Goal: Task Accomplishment & Management: Manage account settings

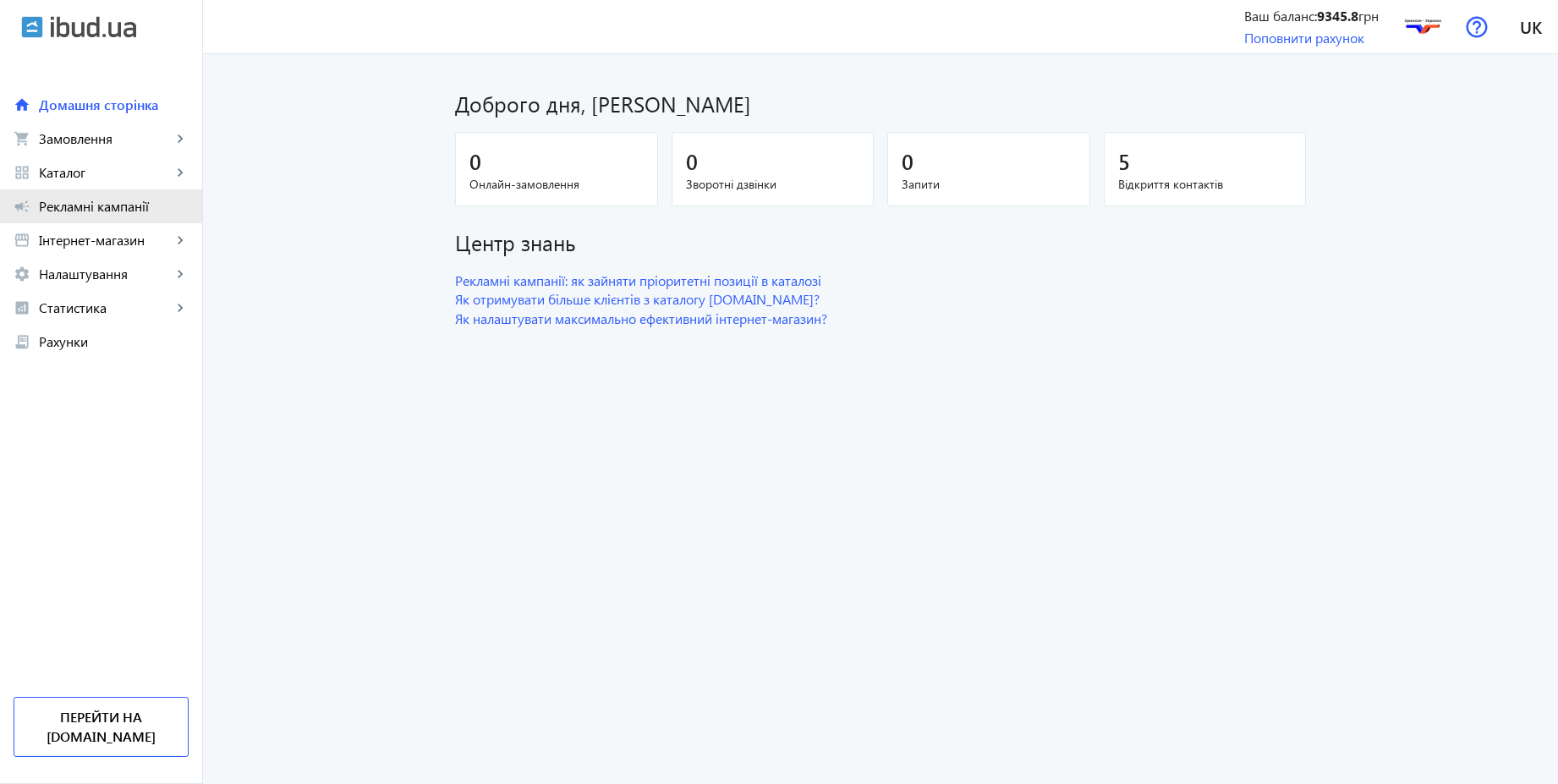
click at [131, 204] on span "Рекламні кампанії" at bounding box center [114, 206] width 150 height 16
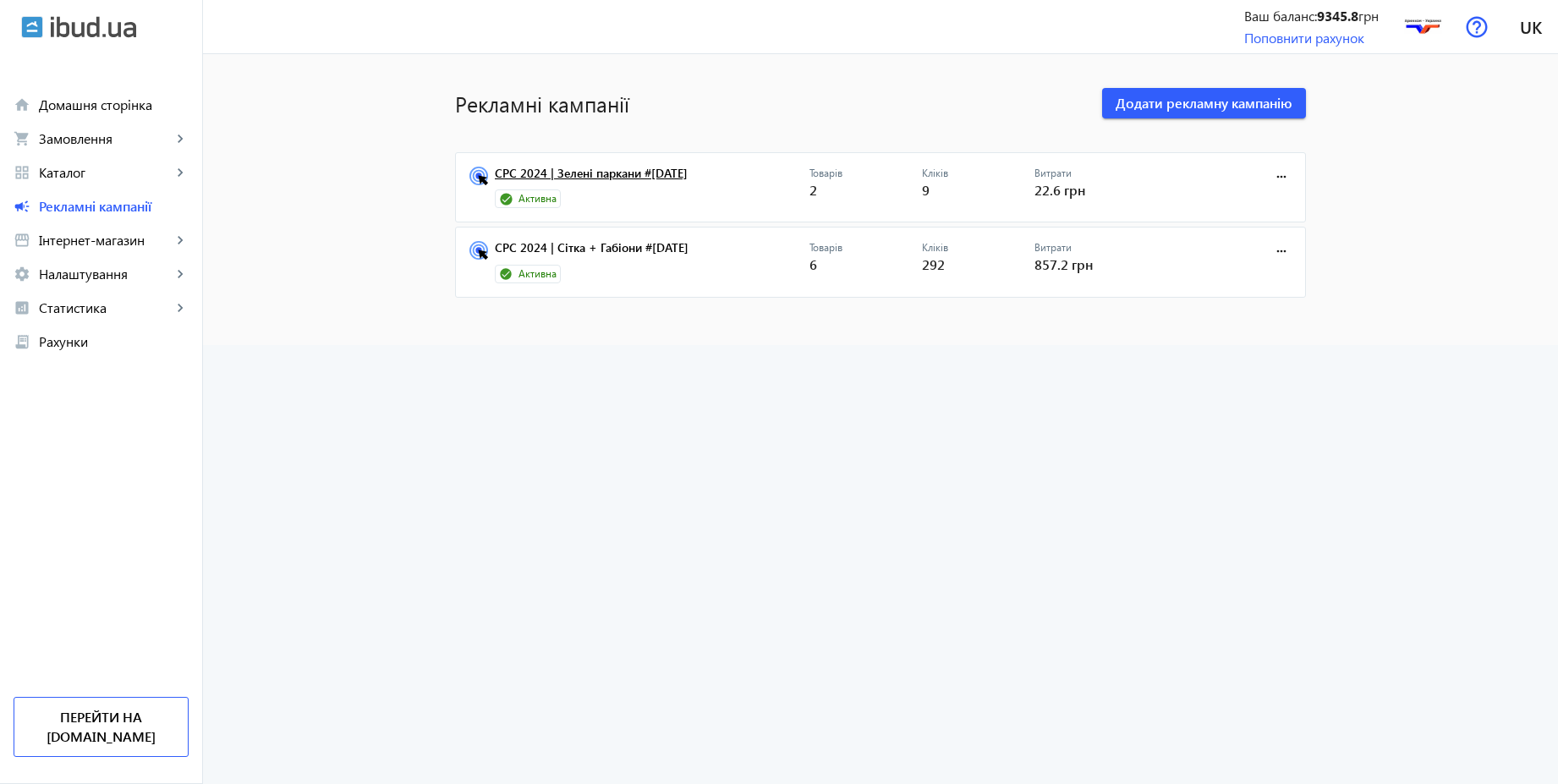
click at [623, 174] on link "CPC 2024 | Зелені паркани #[DATE]" at bounding box center [652, 178] width 315 height 24
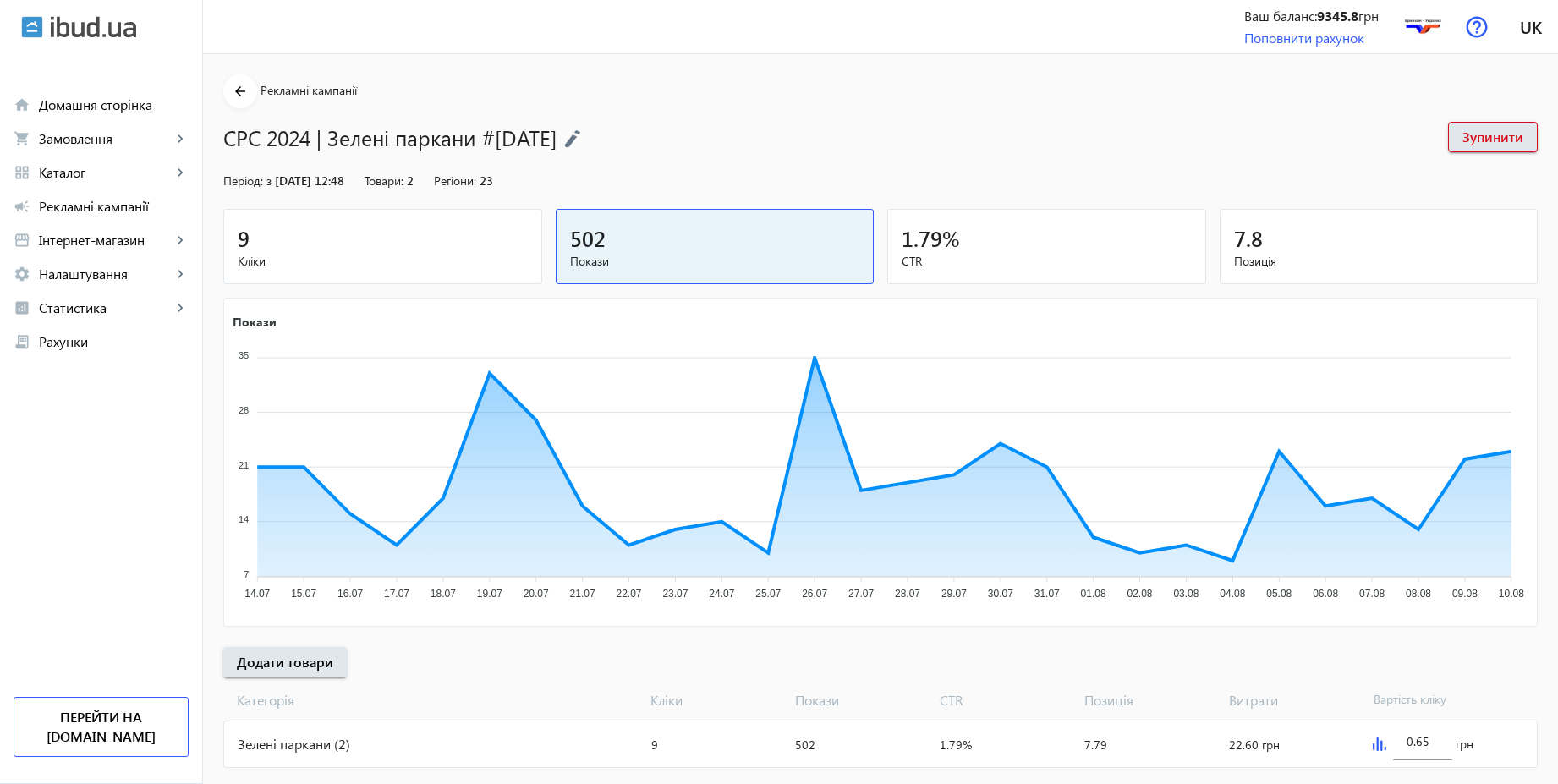
click at [581, 136] on img at bounding box center [573, 138] width 16 height 18
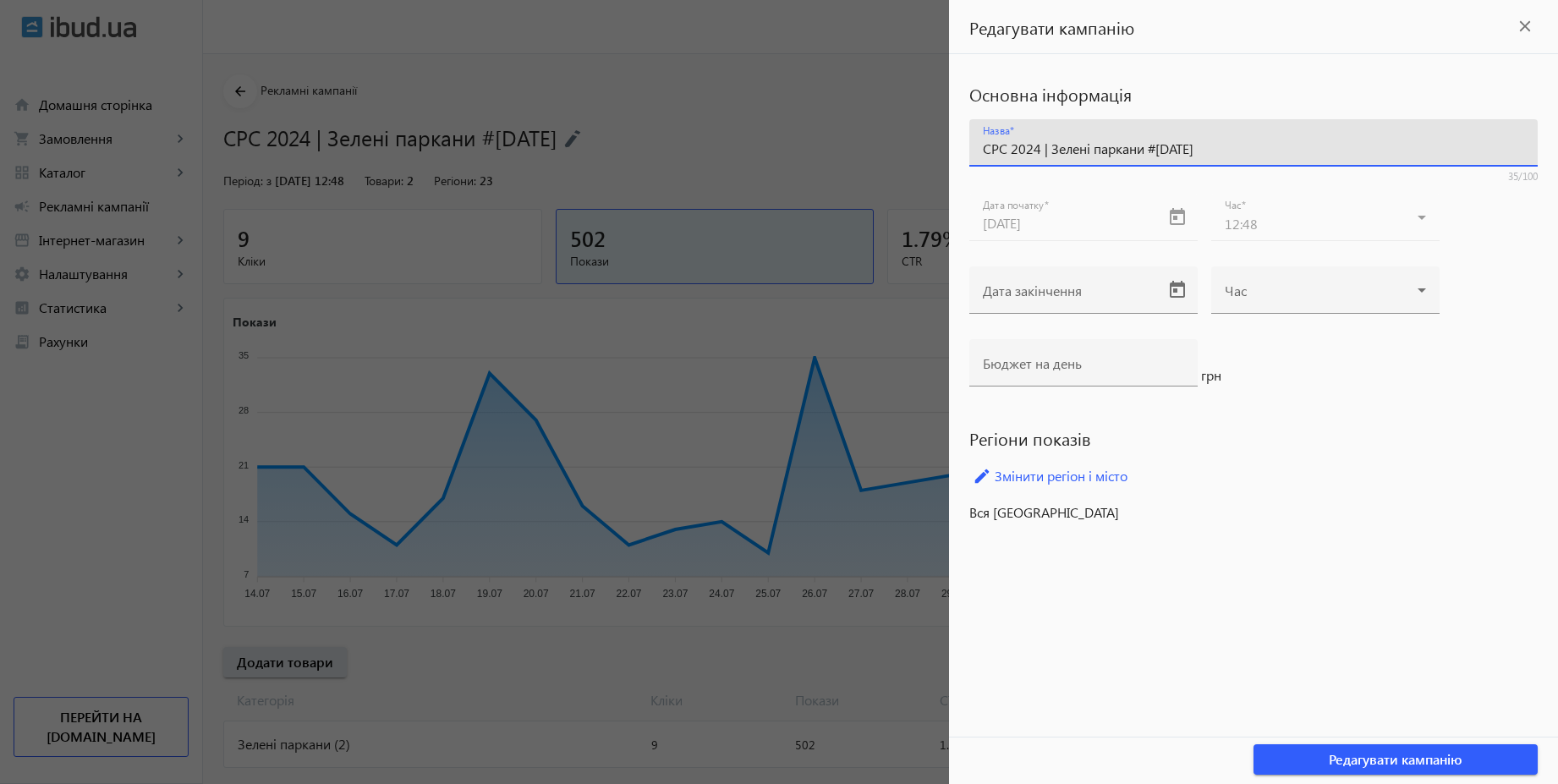
click at [1040, 147] on input "CPC 2024 | Зелені паркани #[DATE]" at bounding box center [1253, 148] width 542 height 17
type input "CPC 2025 | Зелені паркани #[DATE]"
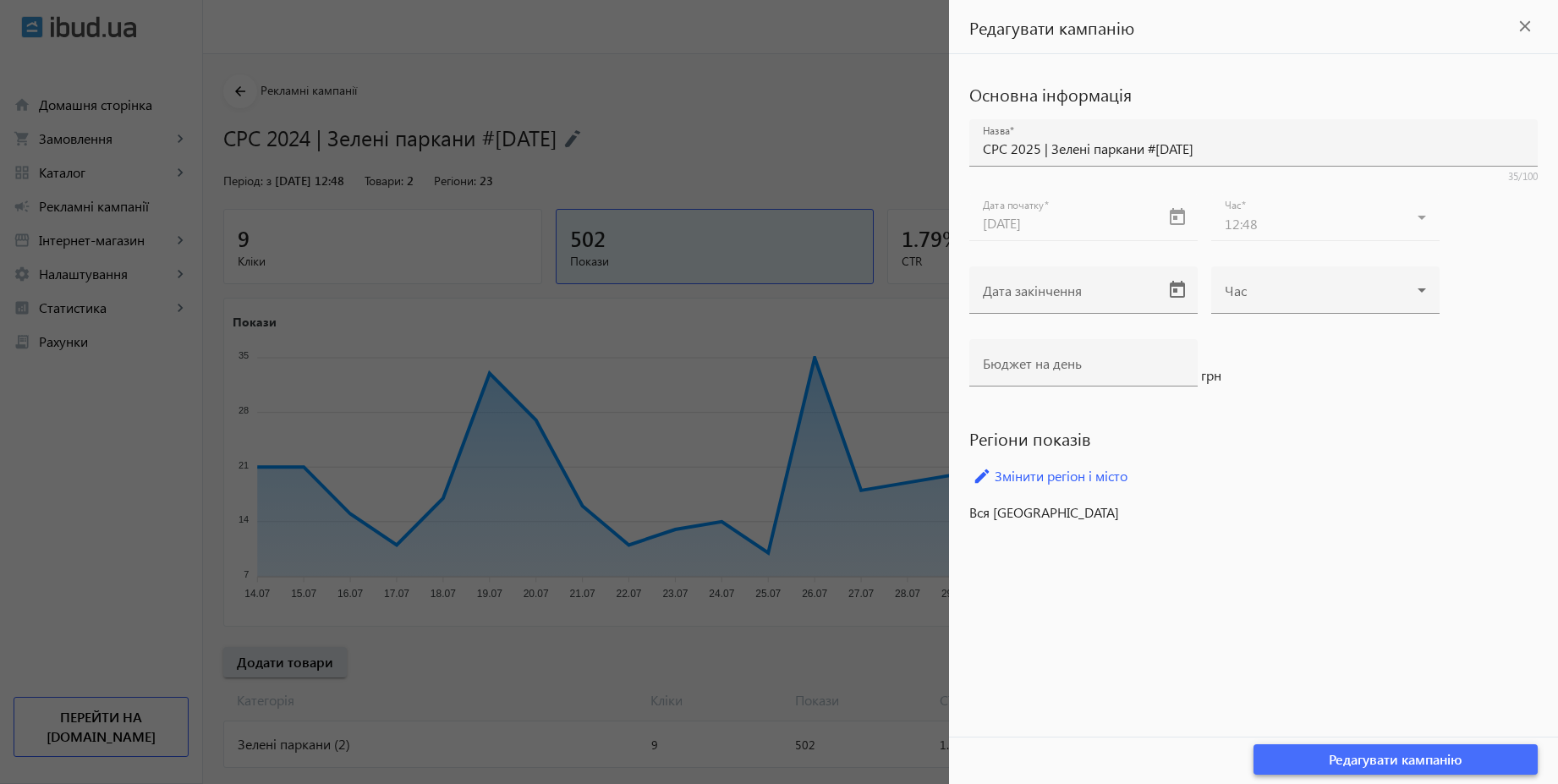
click at [1357, 755] on span "Редагувати кампанію" at bounding box center [1396, 759] width 134 height 18
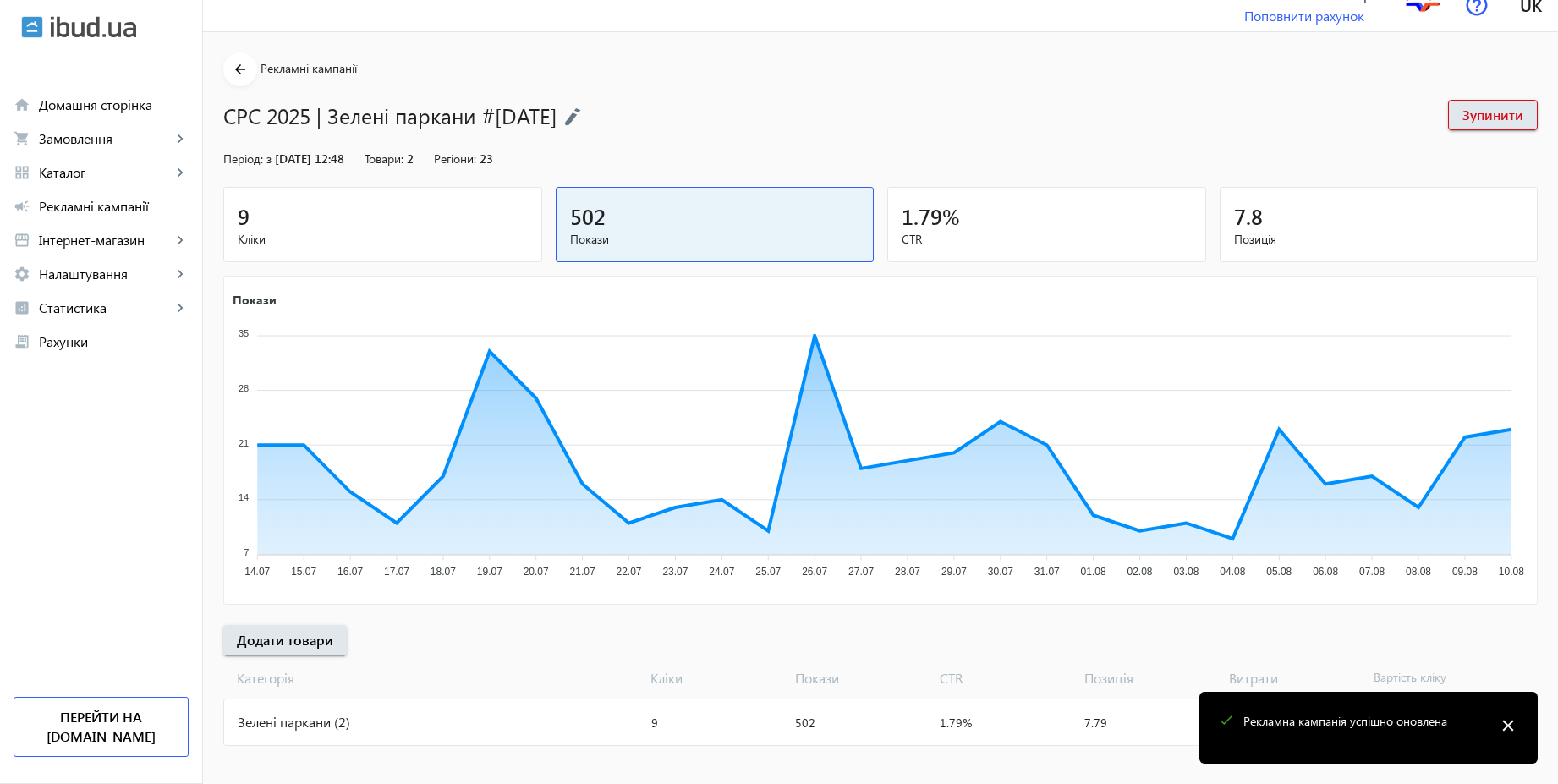
scroll to position [35, 0]
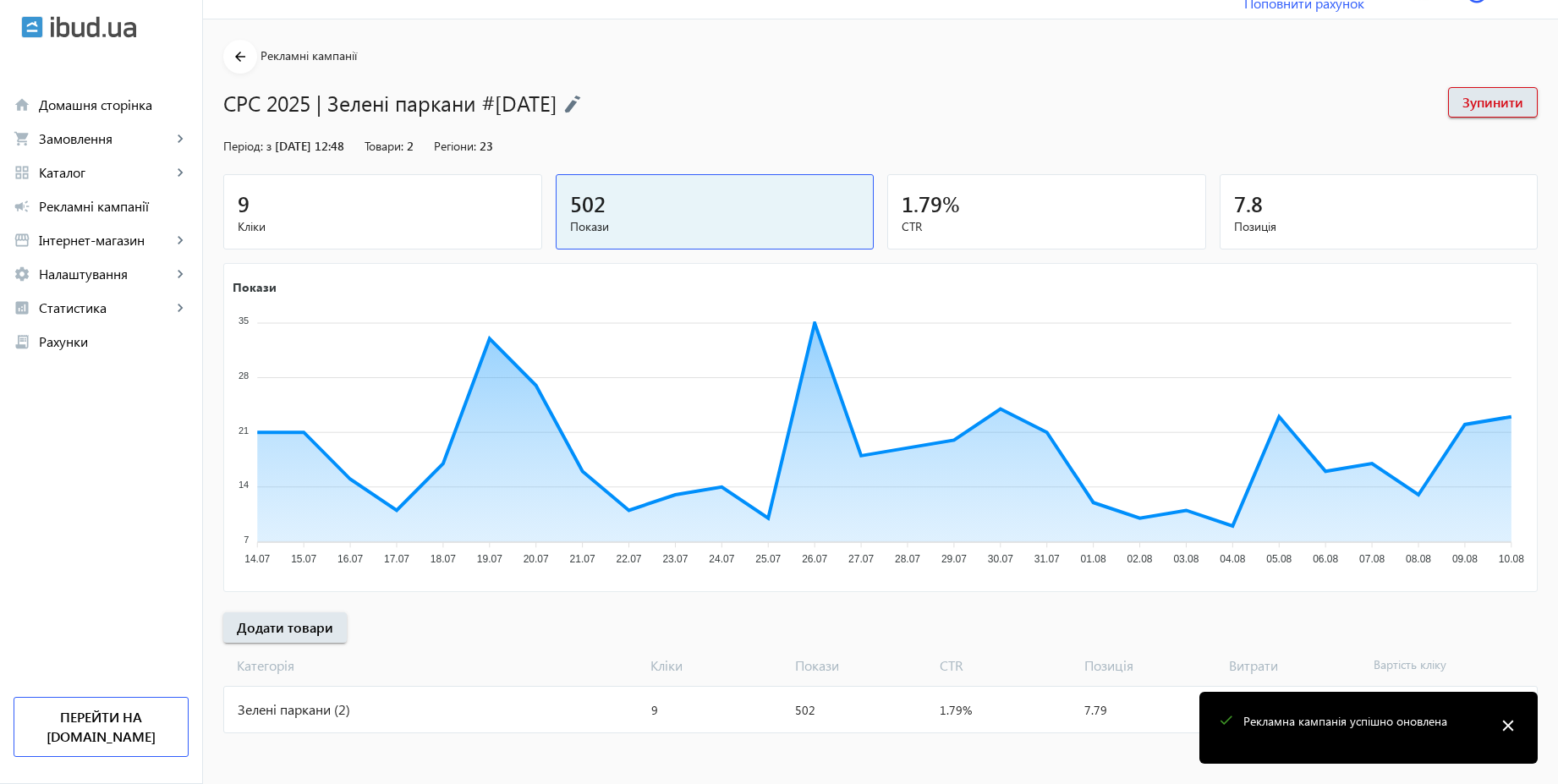
click at [1510, 727] on mat-icon "close" at bounding box center [1509, 725] width 26 height 26
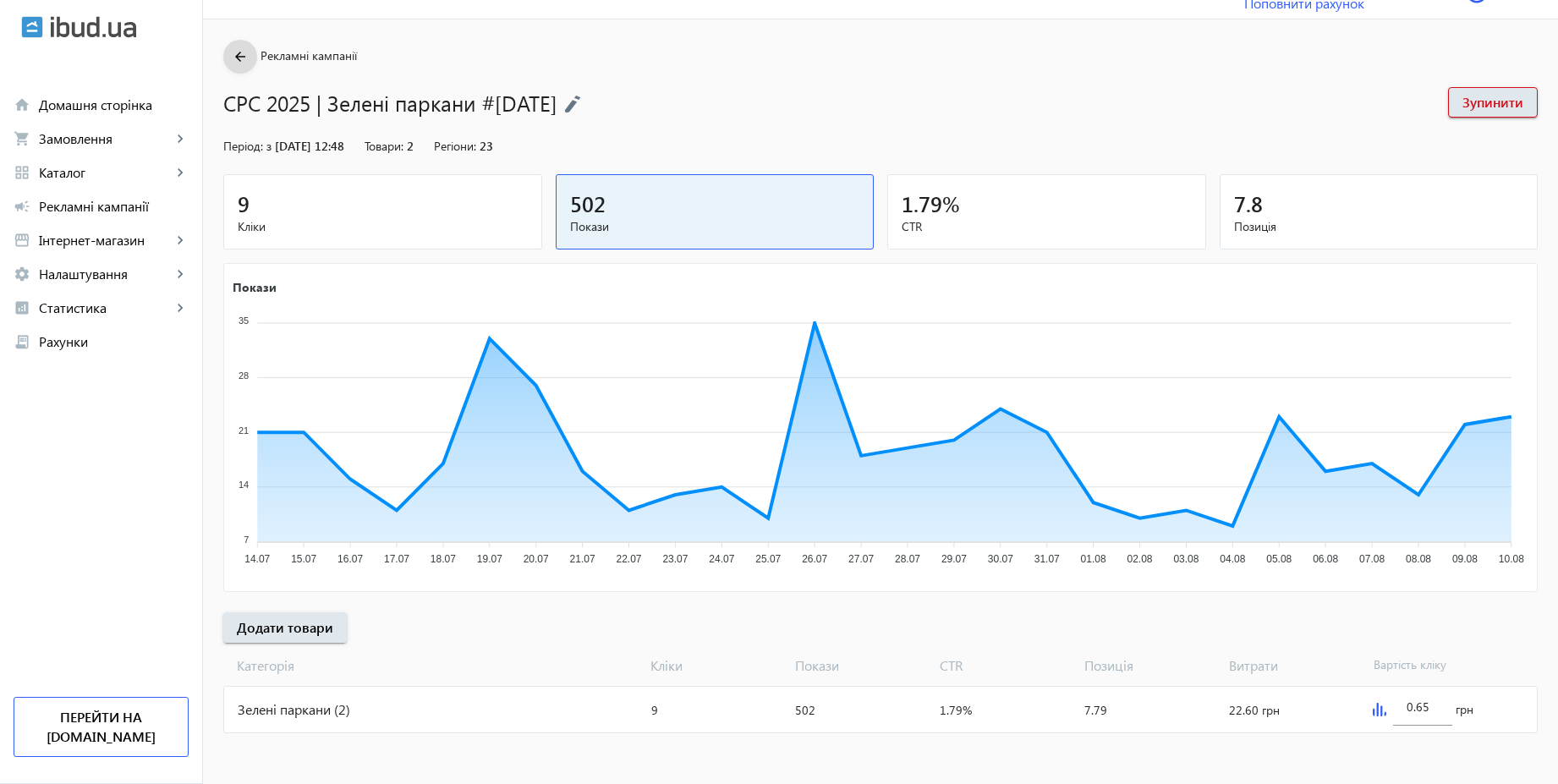
click at [230, 58] on mat-icon "arrow_back" at bounding box center [240, 57] width 21 height 21
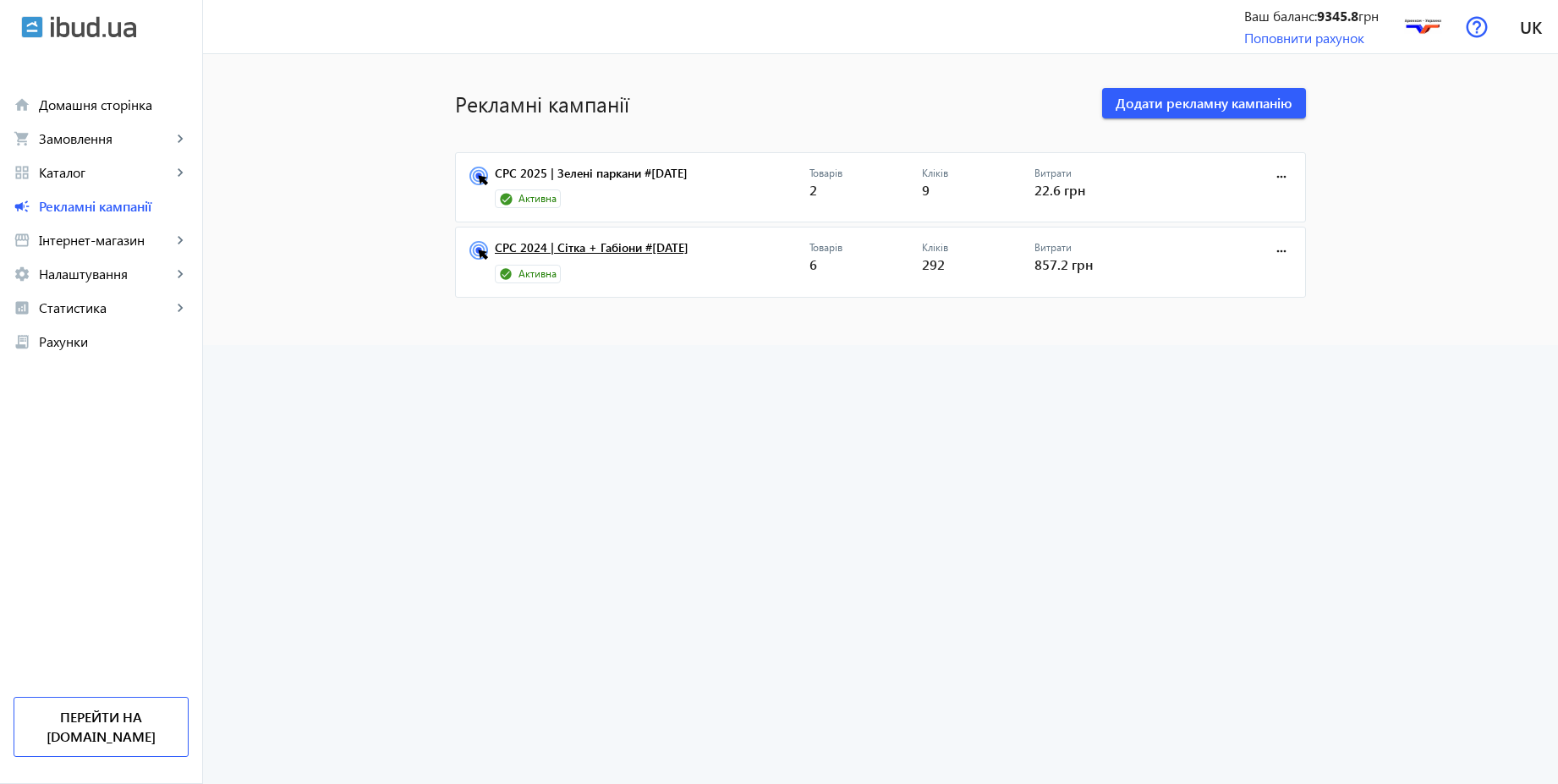
click at [649, 253] on link "CPC 2024 | Сітка + Габіони #[DATE]" at bounding box center [652, 253] width 315 height 24
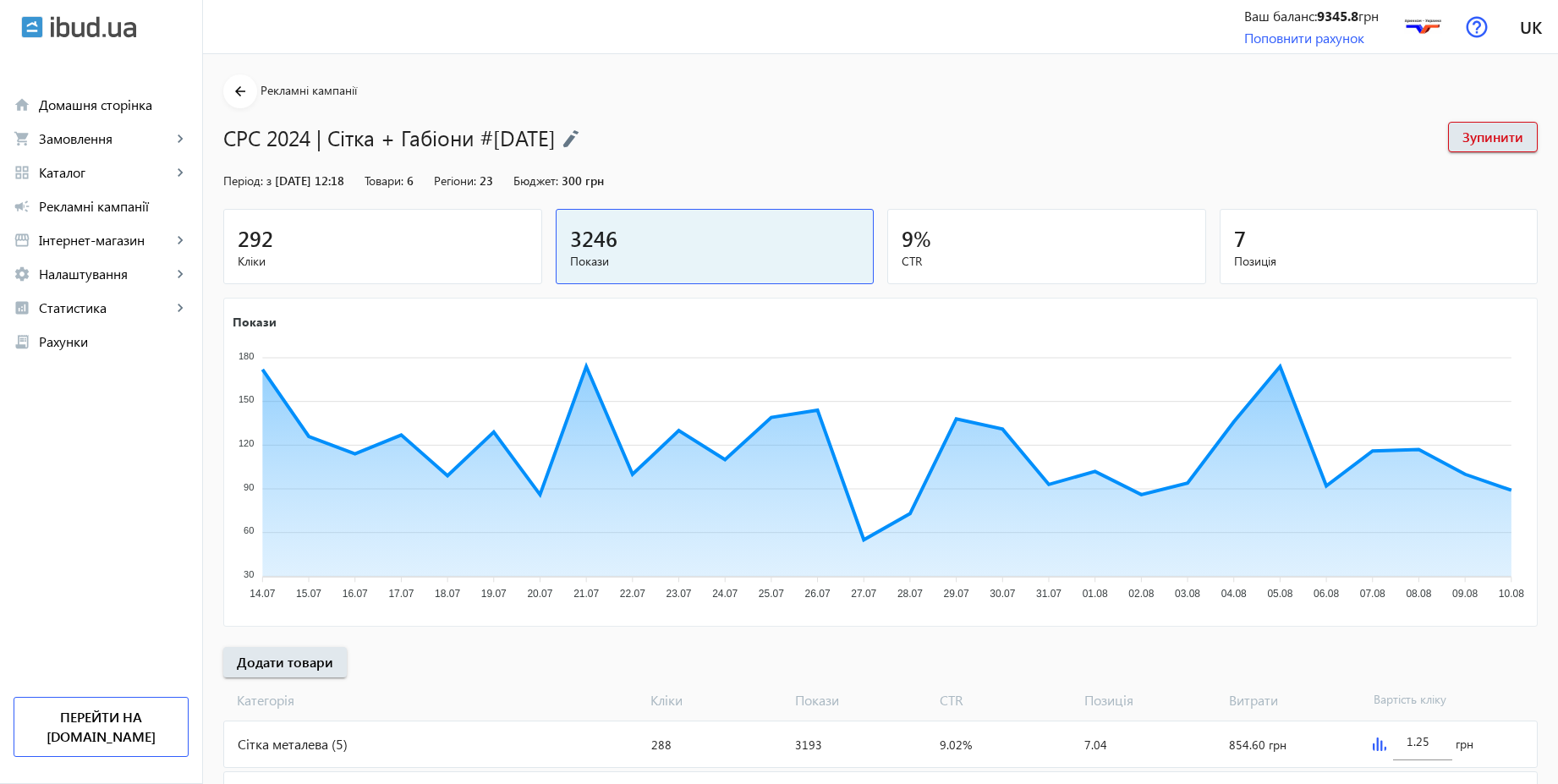
click at [579, 129] on img at bounding box center [571, 138] width 16 height 18
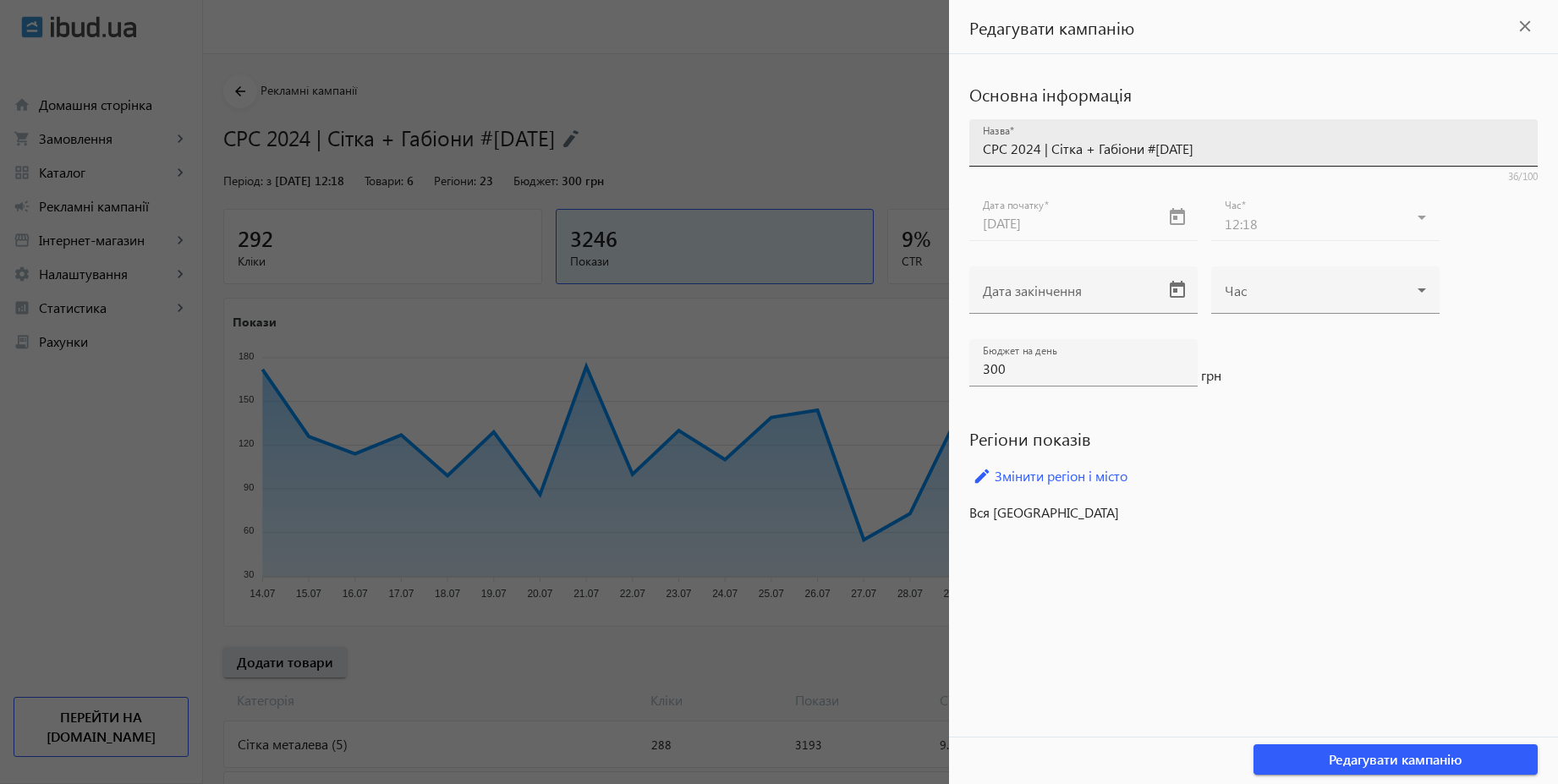
click at [1038, 144] on input "CPC 2024 | Сітка + Габіони #[DATE]" at bounding box center [1253, 148] width 542 height 17
type input "CPC 2025 | Сітка + Габіони #[DATE]"
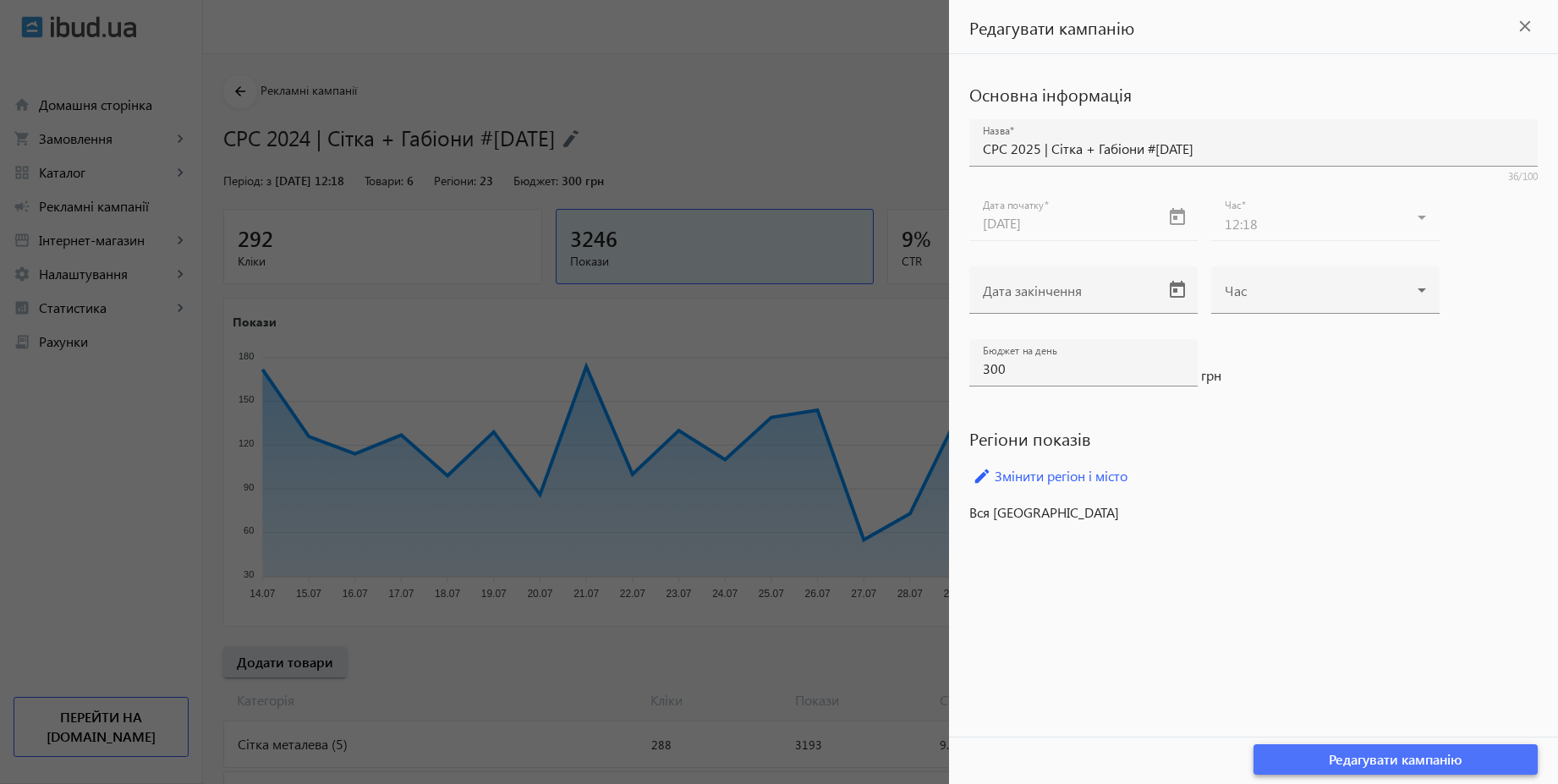
click at [1332, 753] on span "Редагувати кампанію" at bounding box center [1396, 759] width 134 height 18
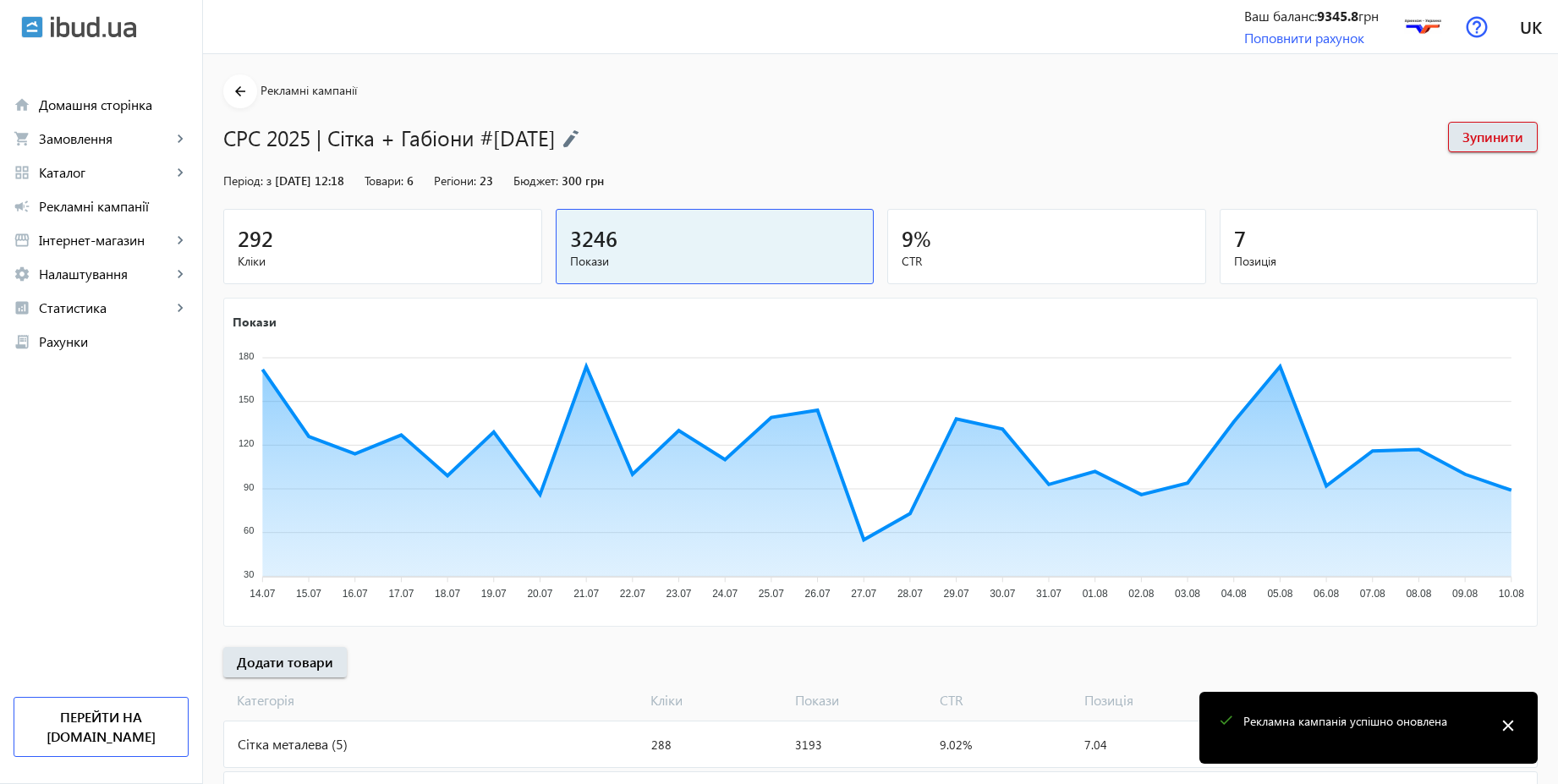
click at [1511, 722] on mat-icon "close" at bounding box center [1509, 725] width 26 height 26
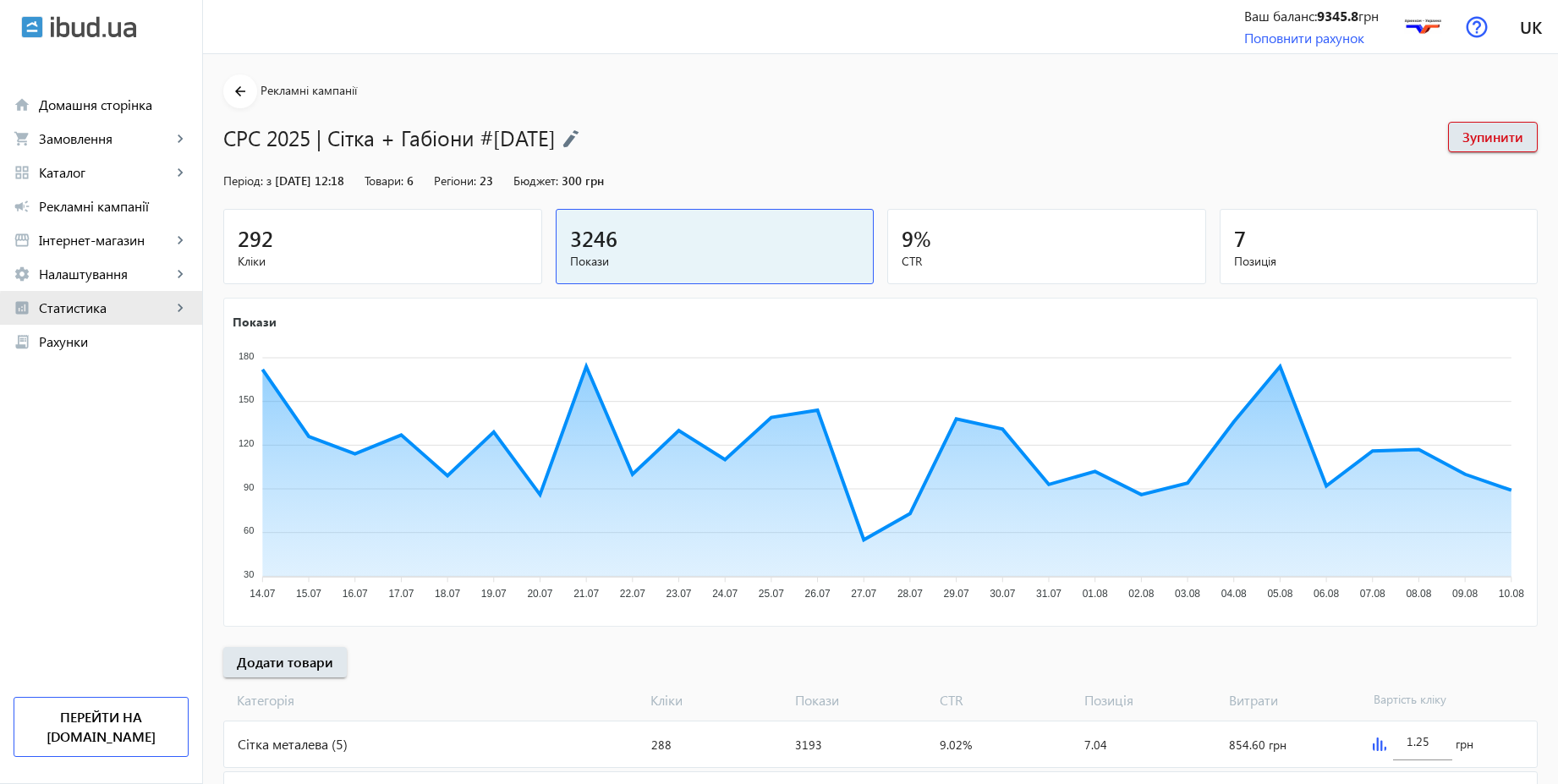
click at [125, 314] on span "Статистика" at bounding box center [105, 307] width 133 height 16
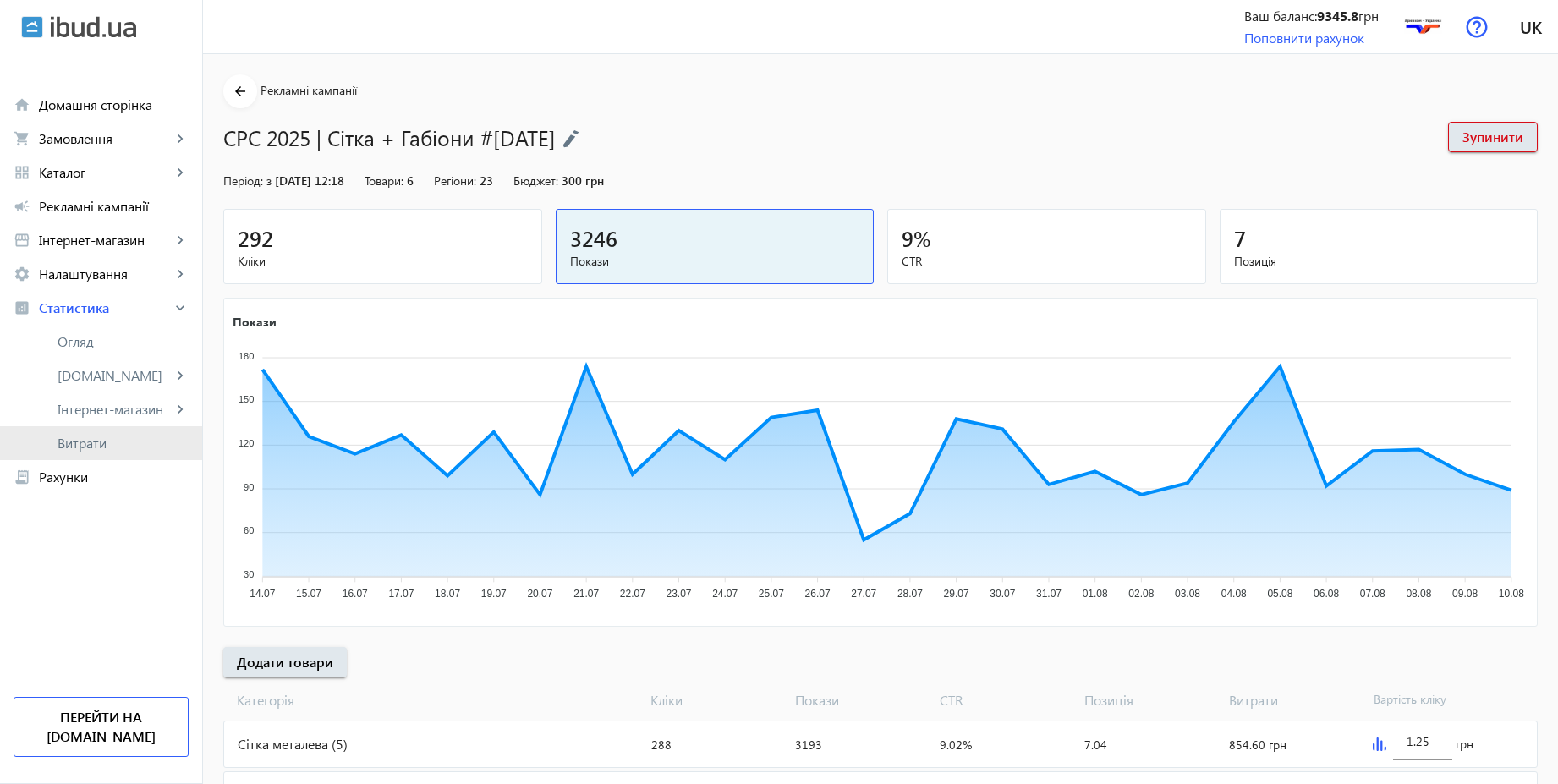
click at [90, 445] on span "Витрати" at bounding box center [123, 443] width 131 height 16
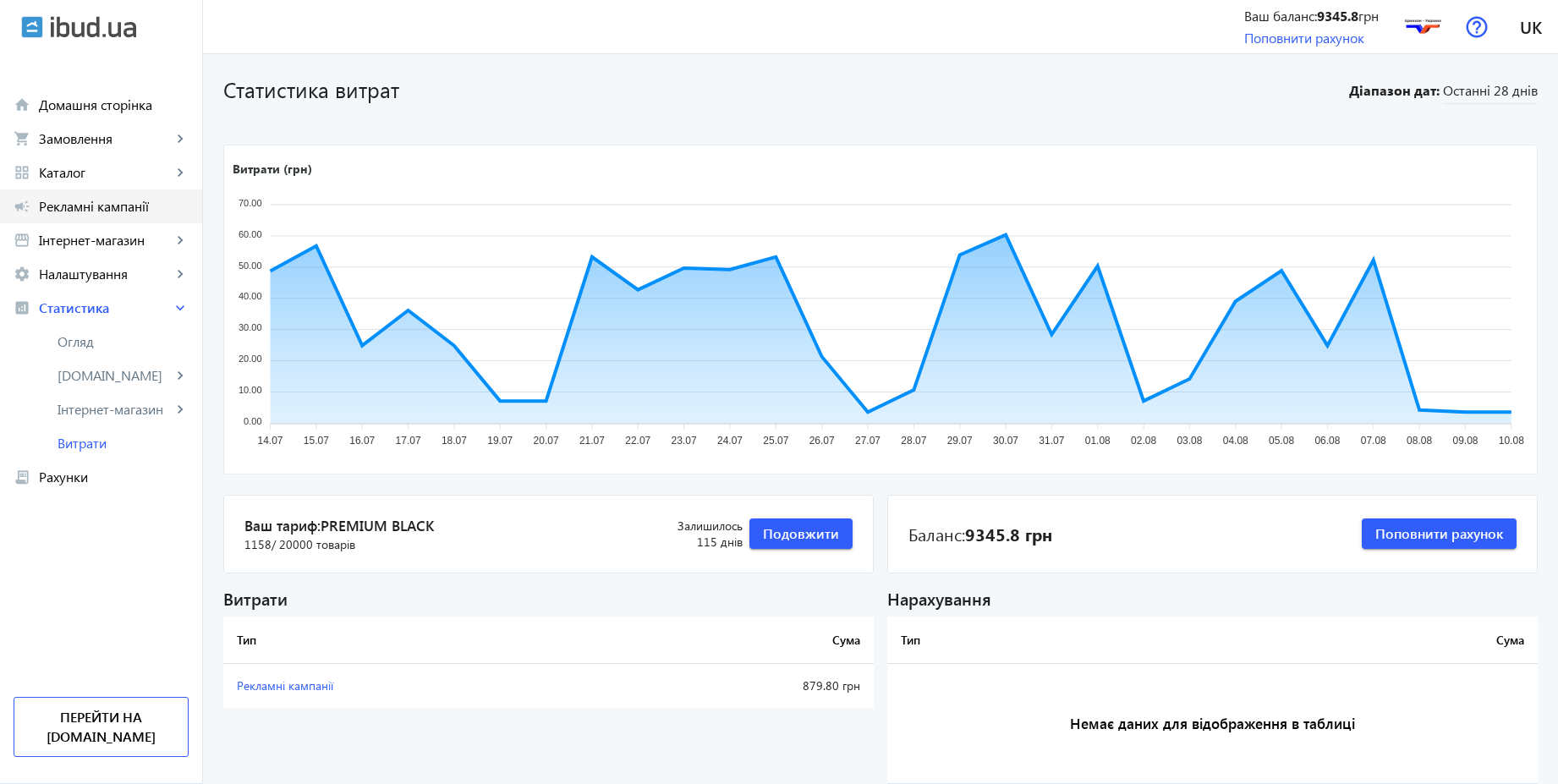
click at [134, 212] on span "Рекламні кампанії" at bounding box center [114, 206] width 150 height 16
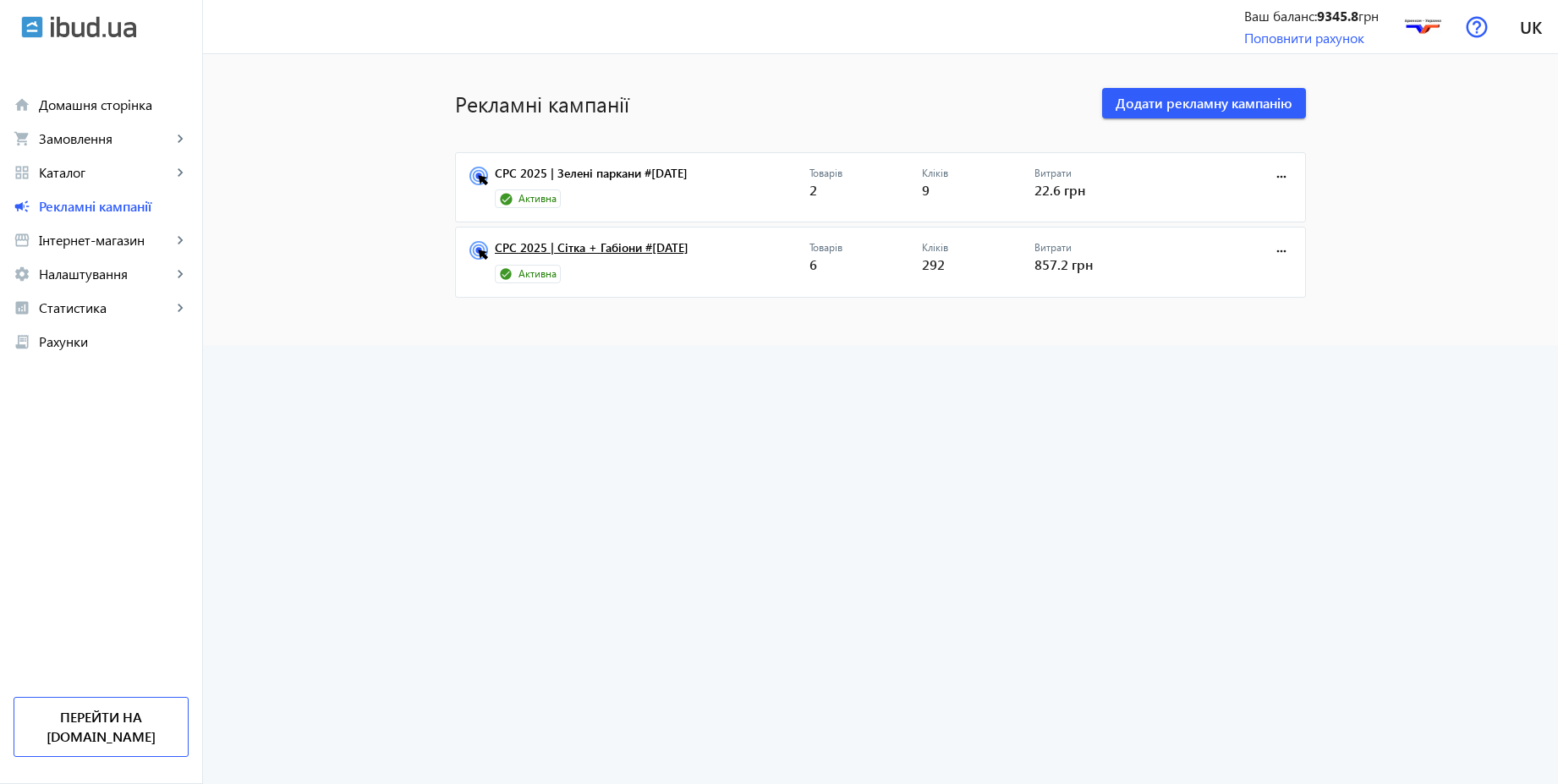
click at [632, 244] on link "CPC 2025 | Сітка + Габіони #[DATE]" at bounding box center [652, 253] width 315 height 24
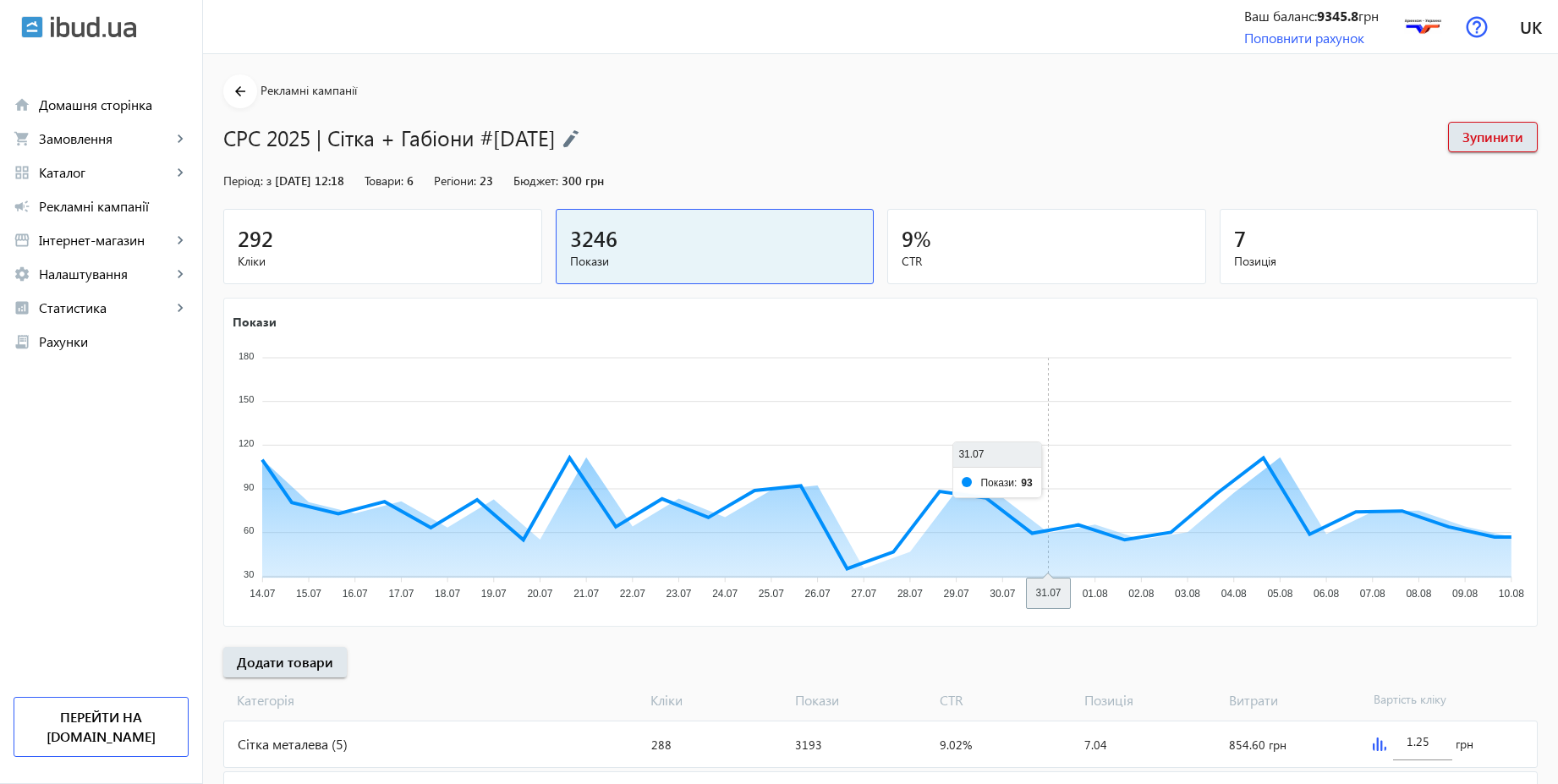
scroll to position [86, 0]
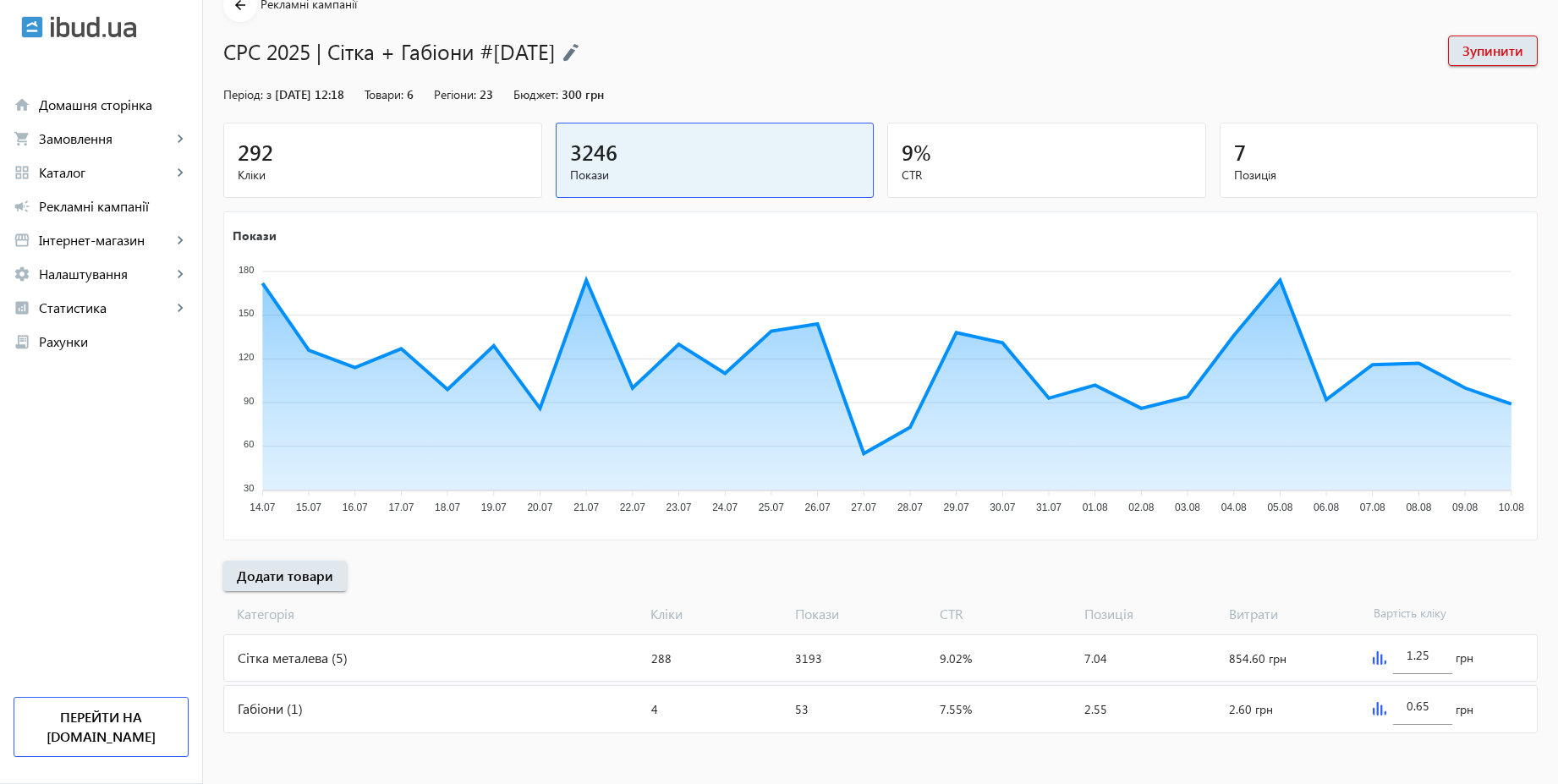
click at [334, 654] on div "Сітка металева (5)" at bounding box center [435, 658] width 421 height 46
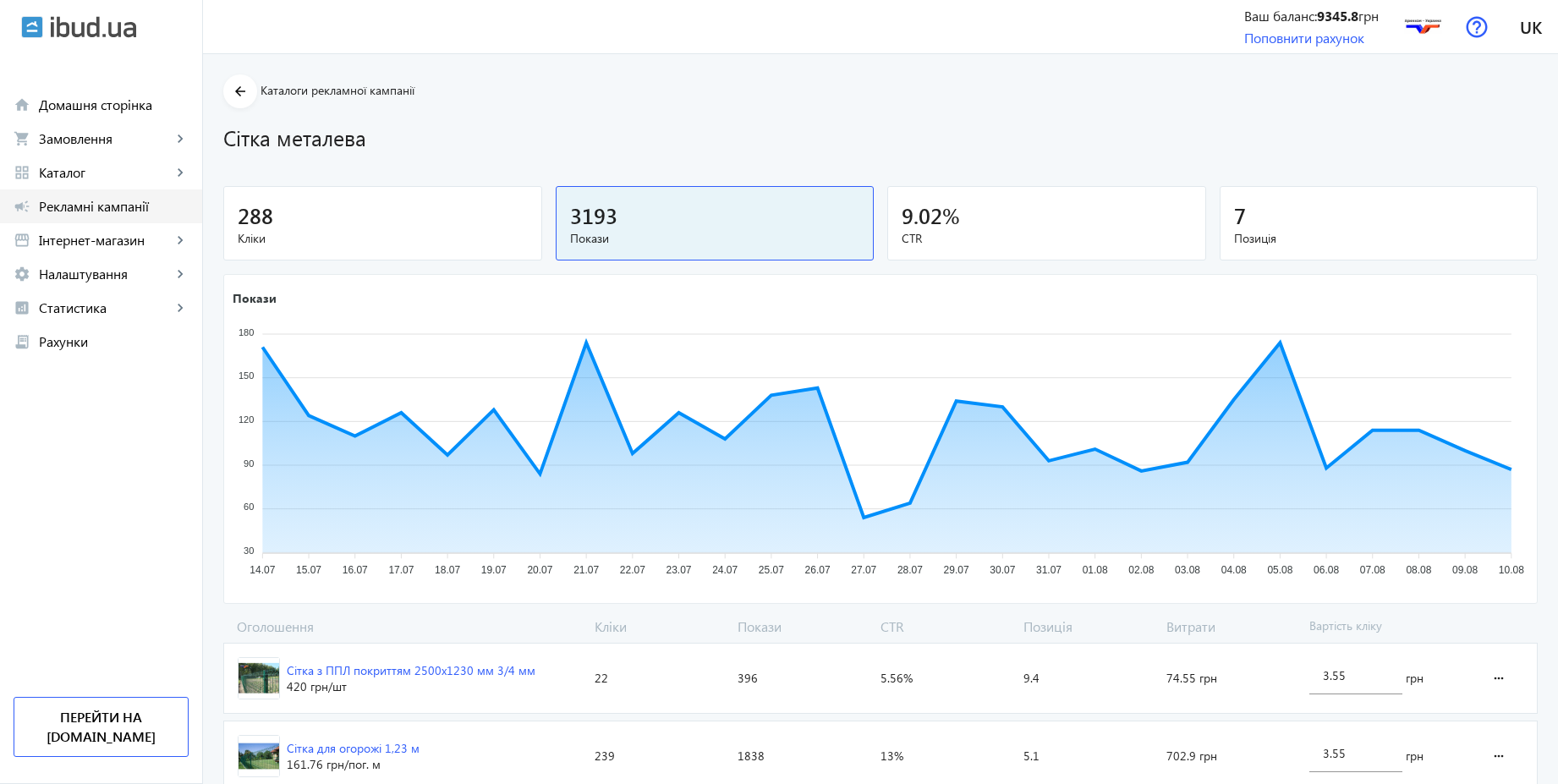
click at [83, 208] on span "Рекламні кампанії" at bounding box center [114, 206] width 150 height 16
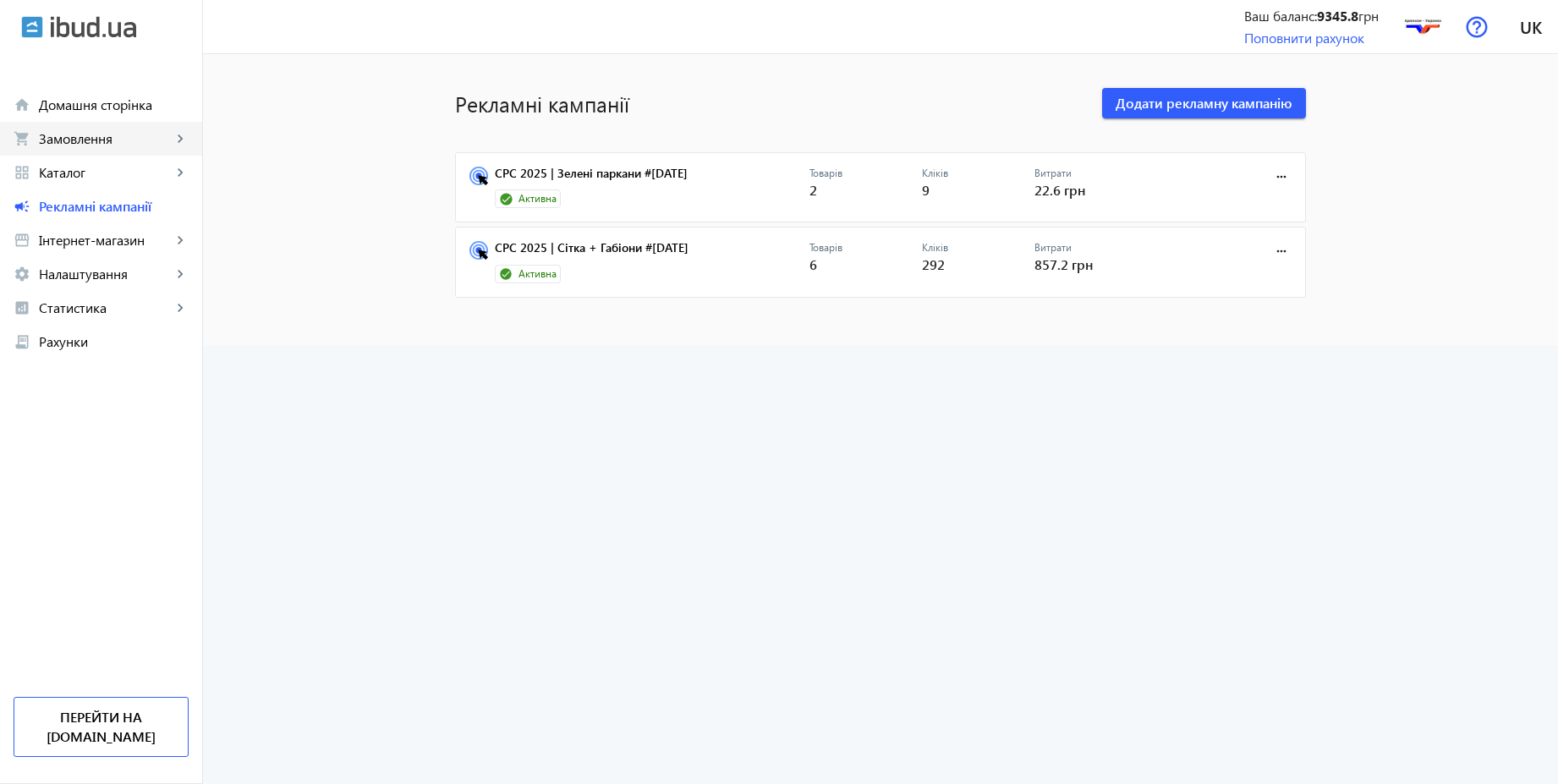
click at [78, 143] on span "Замовлення" at bounding box center [105, 138] width 133 height 16
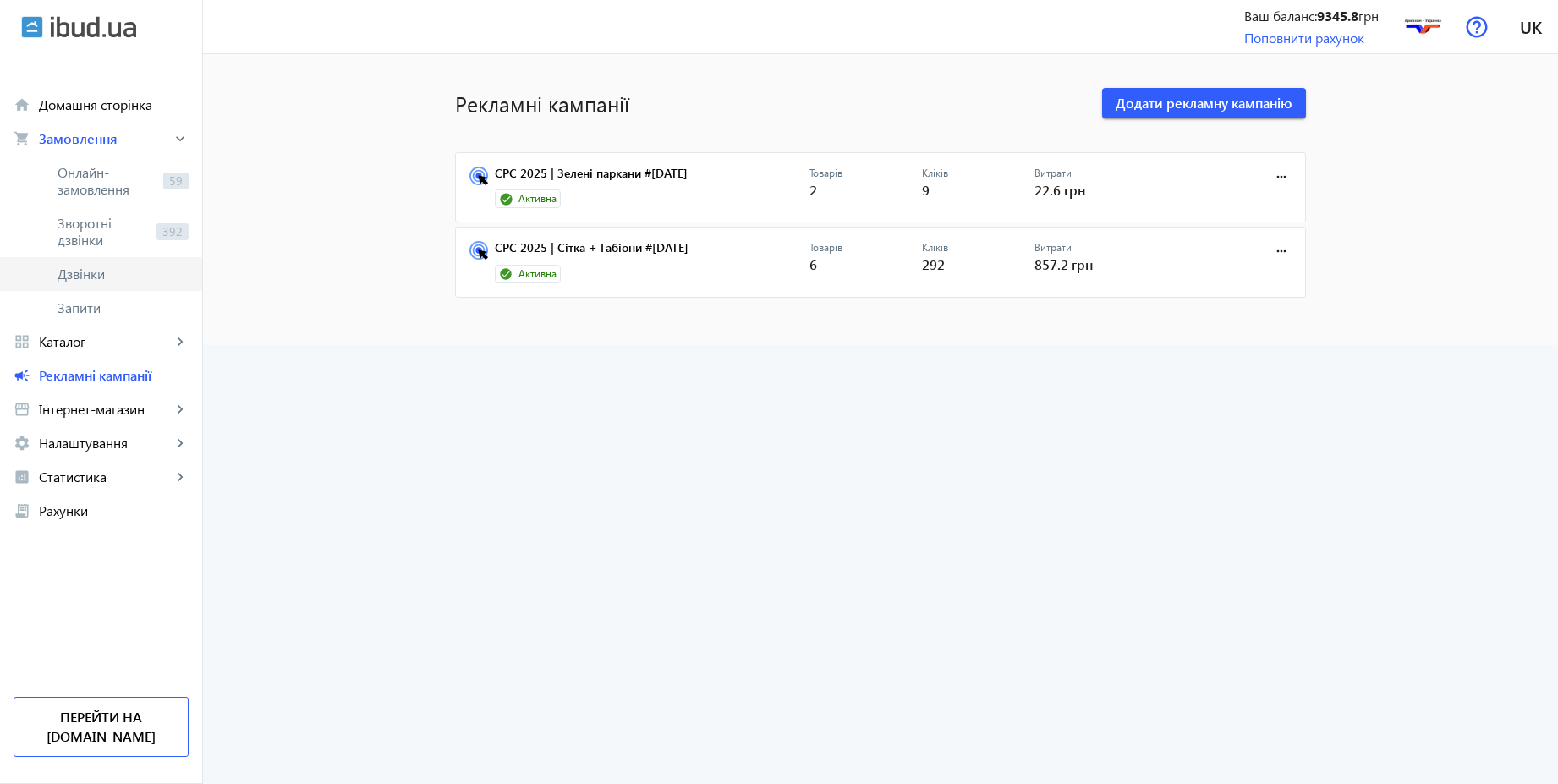
click at [84, 276] on span "Дзвінки" at bounding box center [123, 274] width 131 height 16
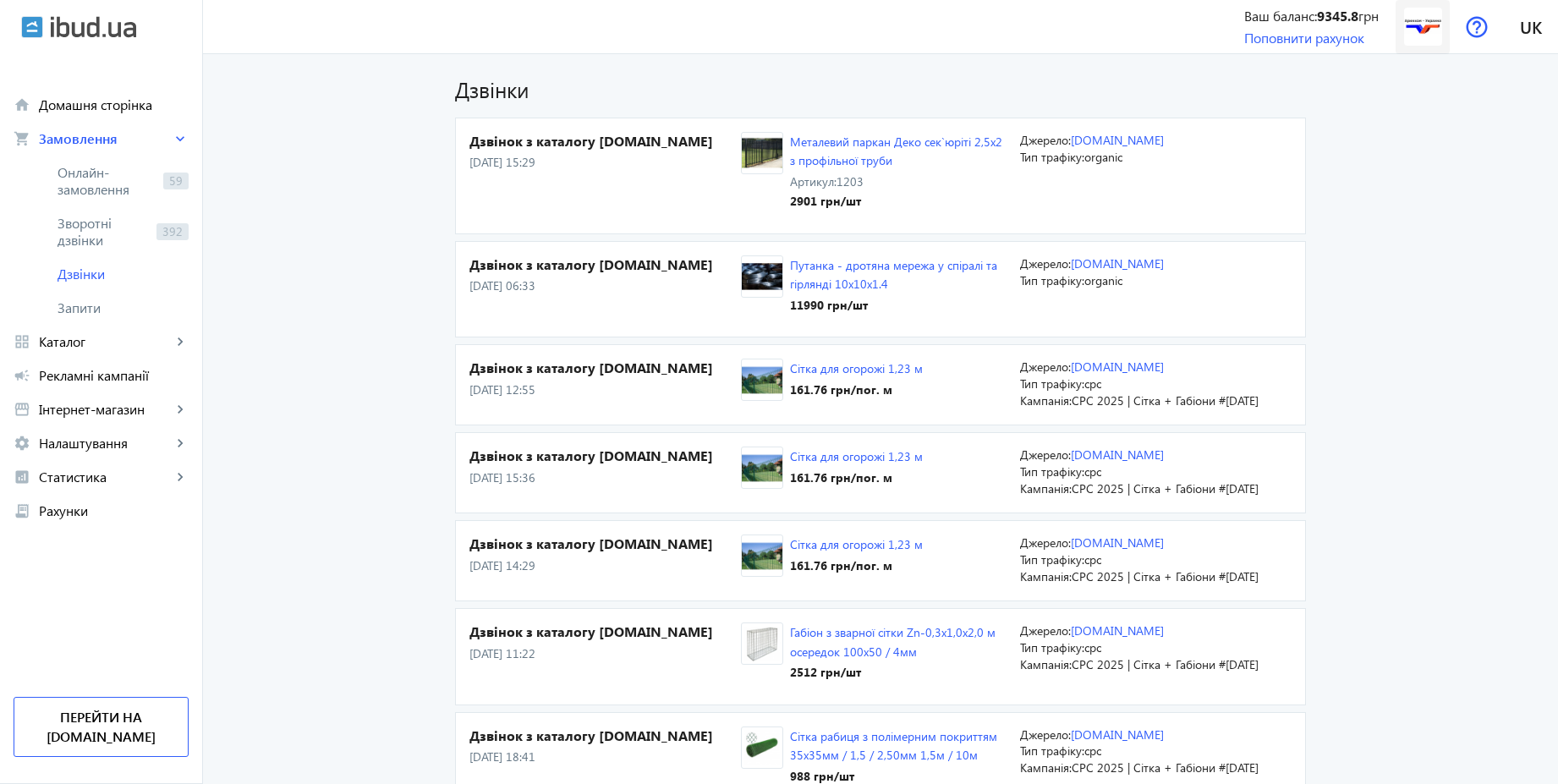
click at [1431, 49] on span at bounding box center [1423, 27] width 54 height 54
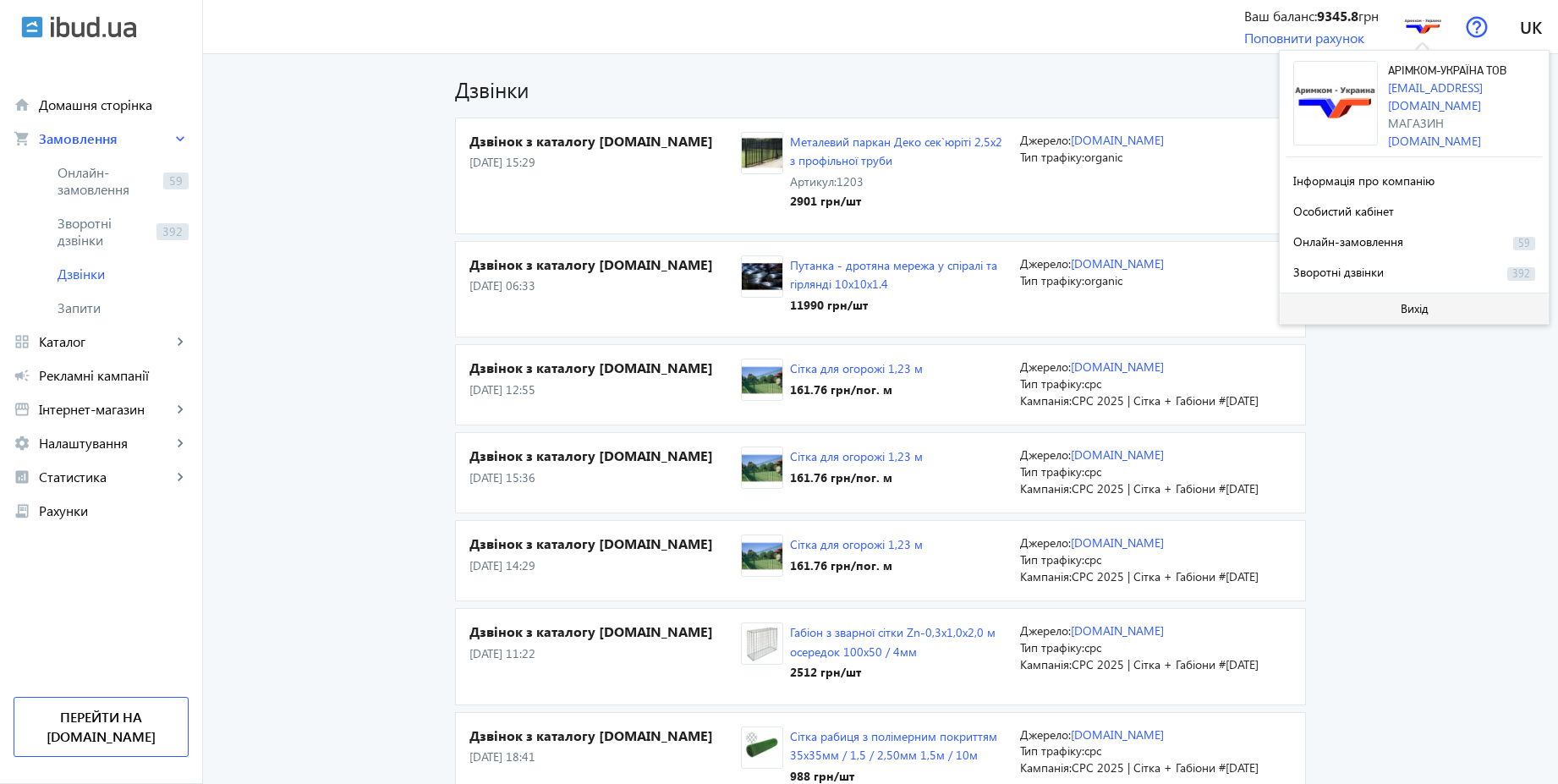
click at [1412, 311] on span "Вихід" at bounding box center [1414, 308] width 28 height 14
